Goal: Communication & Community: Answer question/provide support

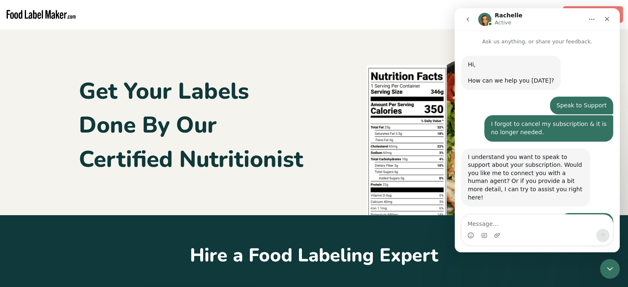
scroll to position [641, 0]
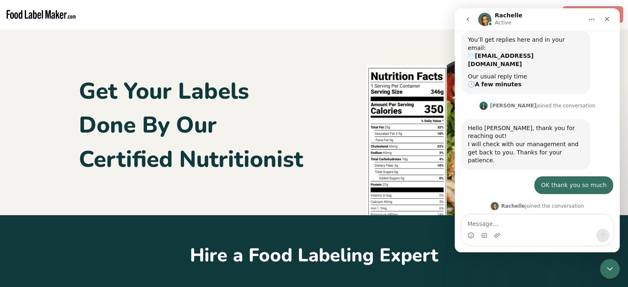
click at [514, 226] on textarea "Message…" at bounding box center [537, 222] width 151 height 14
type textarea "Good morning"
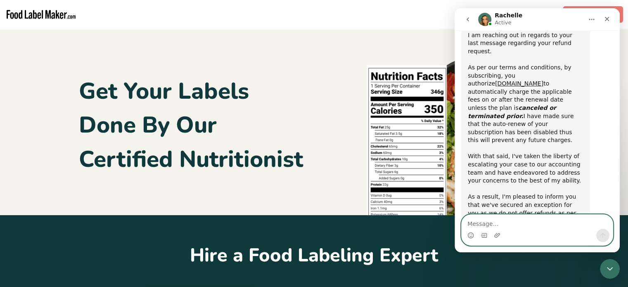
scroll to position [924, 0]
click at [471, 226] on textarea "Message…" at bounding box center [537, 222] width 151 height 14
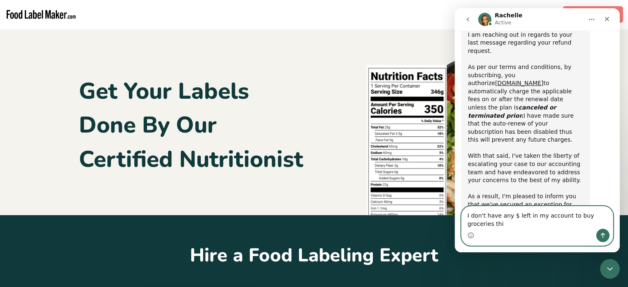
scroll to position [933, 0]
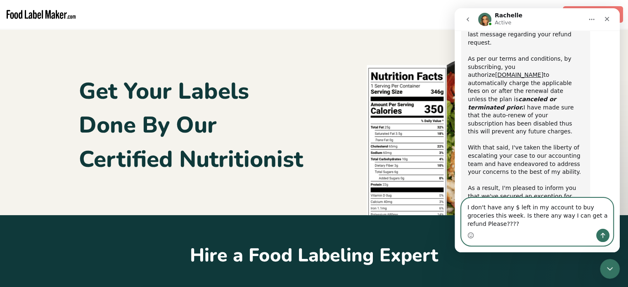
type textarea "I don't have any $ left in my account to buy groceries this week. Is there any …"
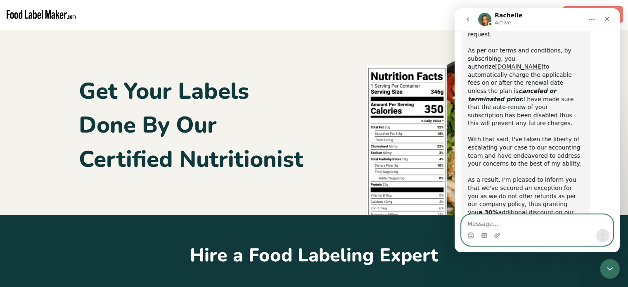
scroll to position [965, 0]
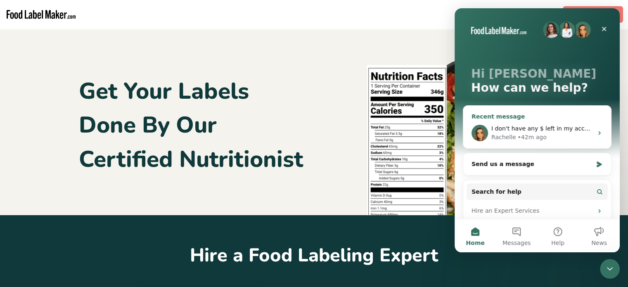
click at [596, 132] on icon "Intercom messenger" at bounding box center [599, 133] width 7 height 7
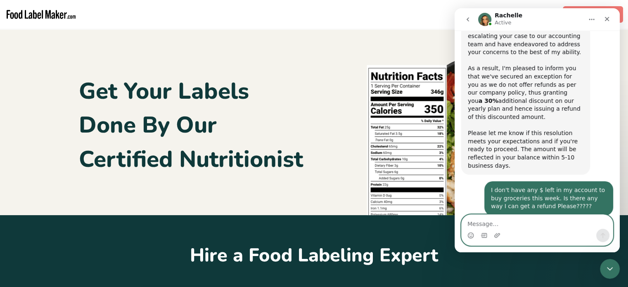
scroll to position [1057, 0]
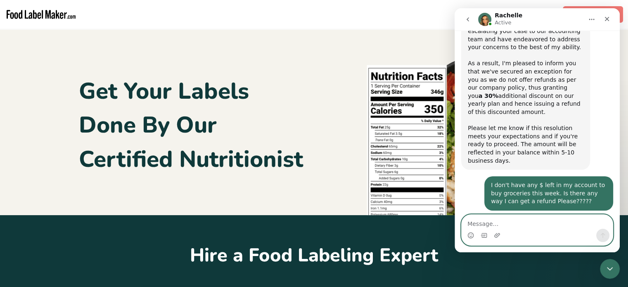
click at [506, 223] on textarea "Message…" at bounding box center [537, 222] width 151 height 14
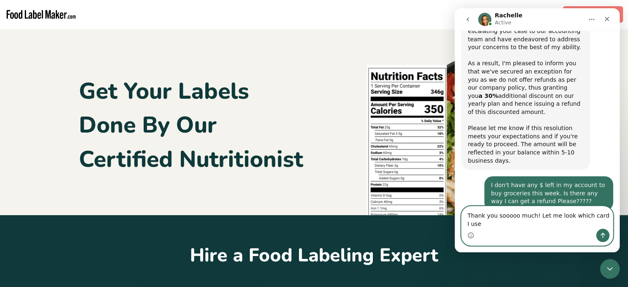
type textarea "Thank you sooooo much! Let me look which card I used"
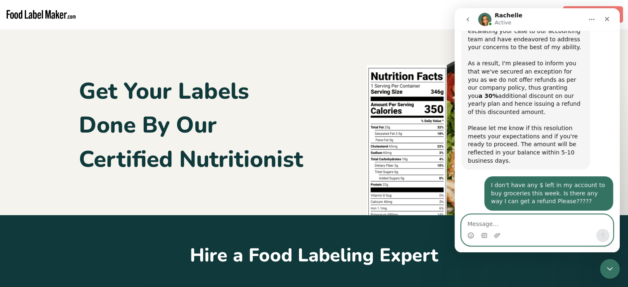
scroll to position [1090, 0]
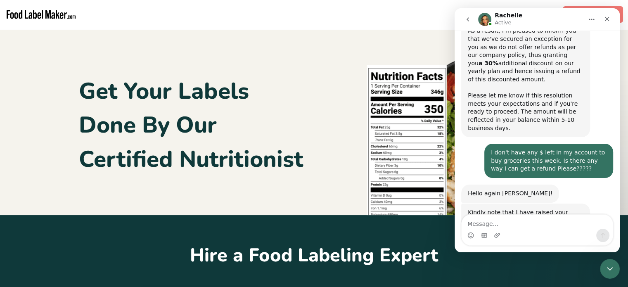
click at [371, 57] on img at bounding box center [479, 126] width 248 height 180
click at [426, 24] on div "Dashboard" at bounding box center [355, 14] width 546 height 29
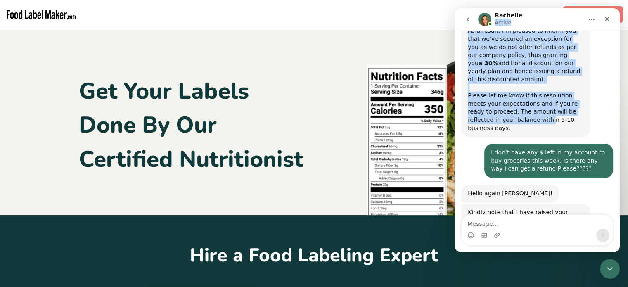
scroll to position [1085, 0]
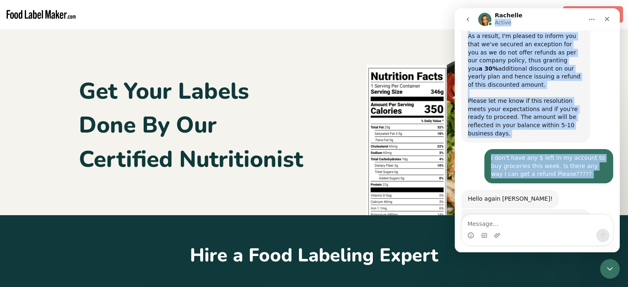
drag, startPoint x: 561, startPoint y: 14, endPoint x: 463, endPoint y: 46, distance: 102.8
click at [463, 46] on div "[PERSON_NAME] Active Ask us anything, or share your feedback. Hi, ​ How can we …" at bounding box center [537, 130] width 165 height 244
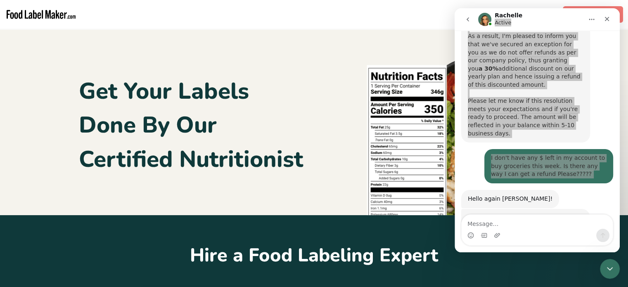
click at [407, 19] on div "Dashboard" at bounding box center [355, 14] width 546 height 29
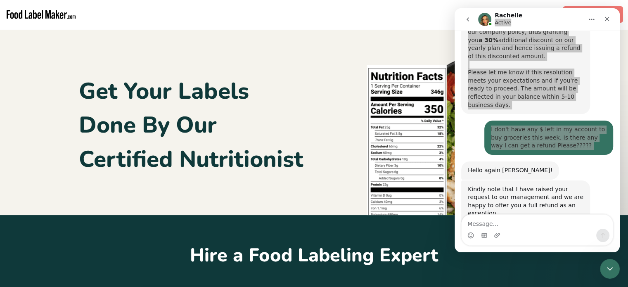
scroll to position [1122, 0]
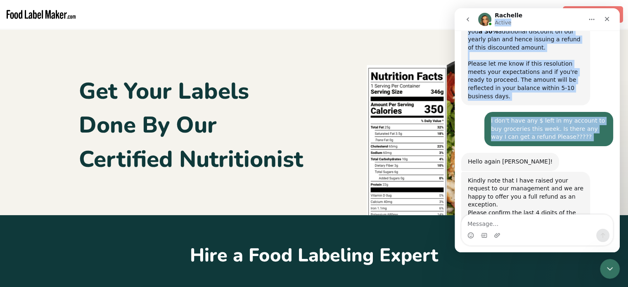
click at [590, 17] on icon "Home" at bounding box center [592, 19] width 7 height 7
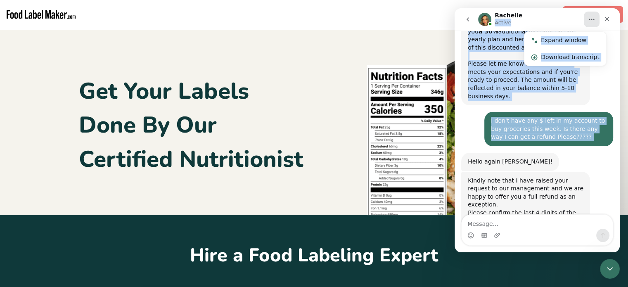
click at [590, 17] on icon "Home" at bounding box center [592, 19] width 7 height 7
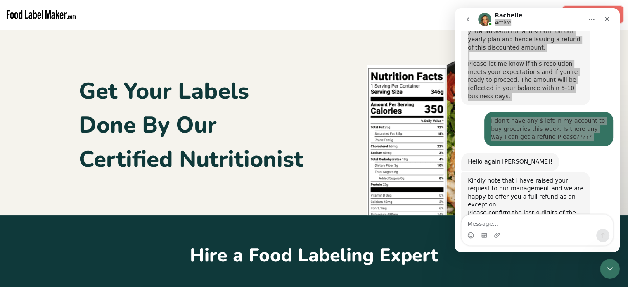
click at [573, 6] on link "Dashboard" at bounding box center [593, 14] width 60 height 17
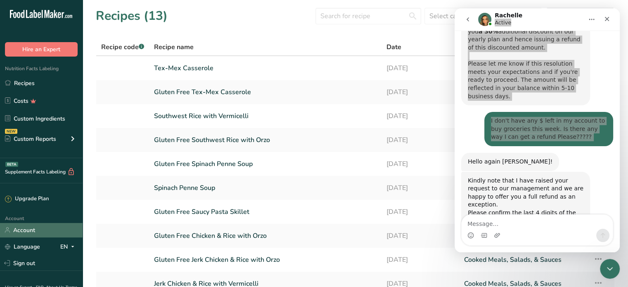
click at [30, 228] on link "Account" at bounding box center [41, 230] width 83 height 14
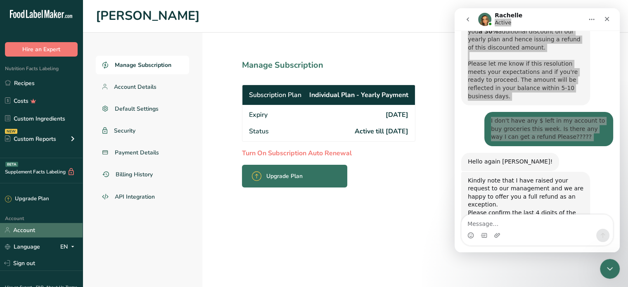
scroll to position [1123, 0]
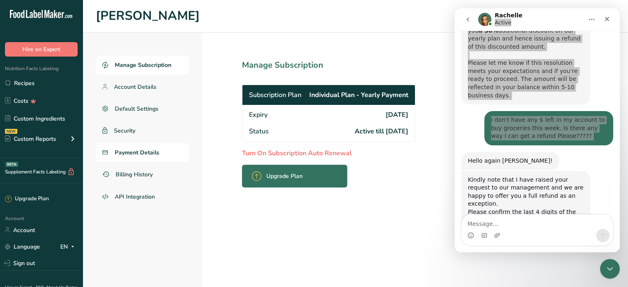
click at [146, 153] on span "Payment Details" at bounding box center [137, 152] width 45 height 9
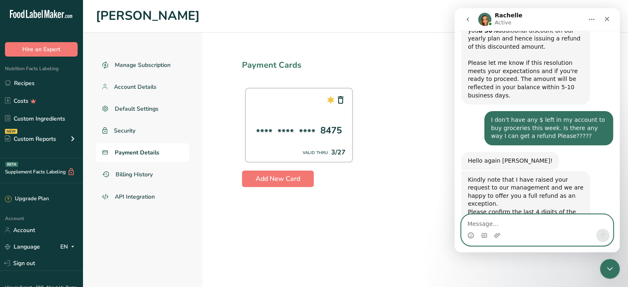
click at [500, 222] on textarea "Message…" at bounding box center [537, 222] width 151 height 14
type textarea "8475"
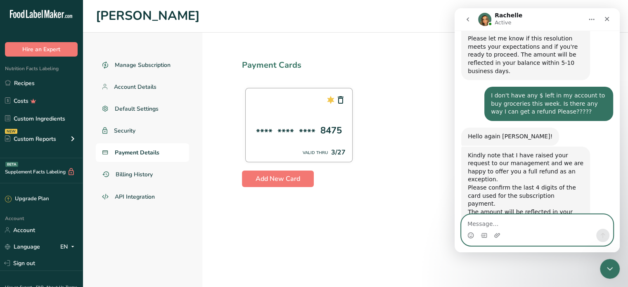
scroll to position [1179, 0]
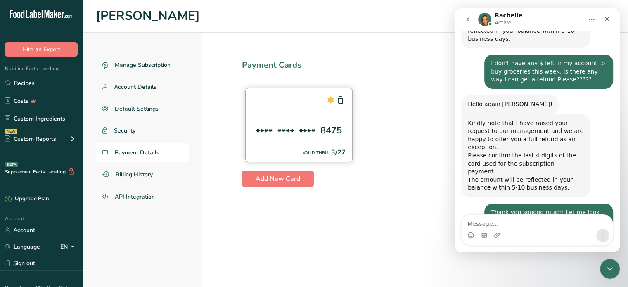
click at [331, 142] on div "**** **** **** 8475 VALID THRU 3/27" at bounding box center [298, 125] width 107 height 74
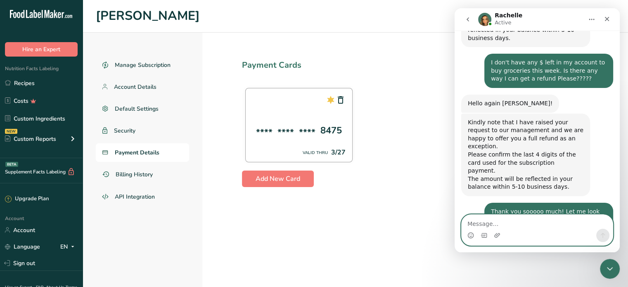
click at [489, 222] on textarea "Message…" at bounding box center [537, 222] width 151 height 14
type textarea "Thank you [PERSON_NAME] much!"
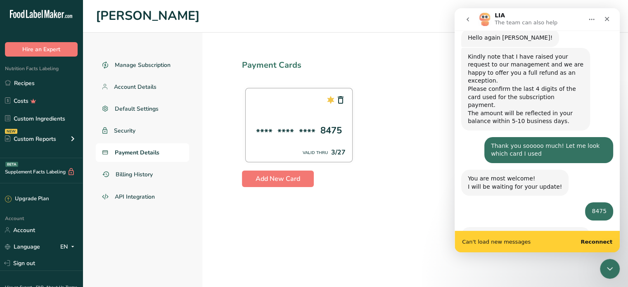
scroll to position [1284, 0]
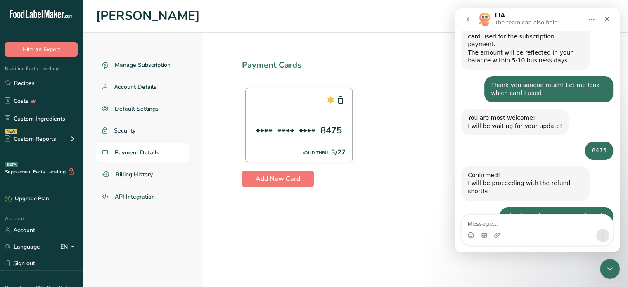
scroll to position [1315, 0]
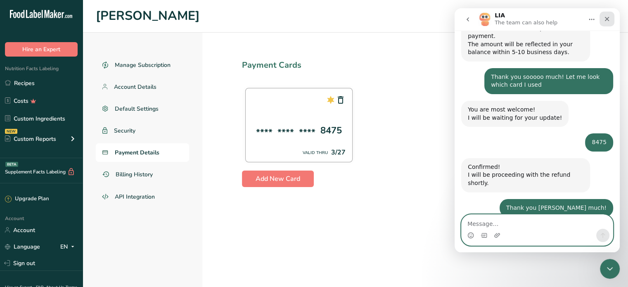
click at [608, 19] on icon "Close" at bounding box center [607, 19] width 5 height 5
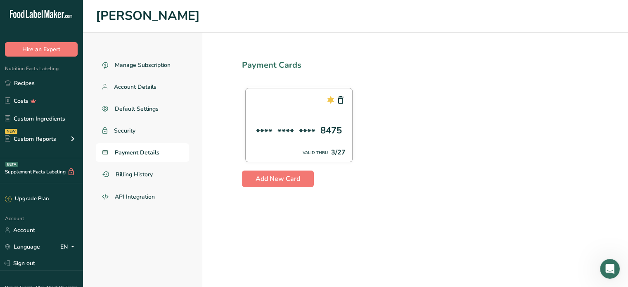
scroll to position [1314, 0]
